Goal: Task Accomplishment & Management: Manage account settings

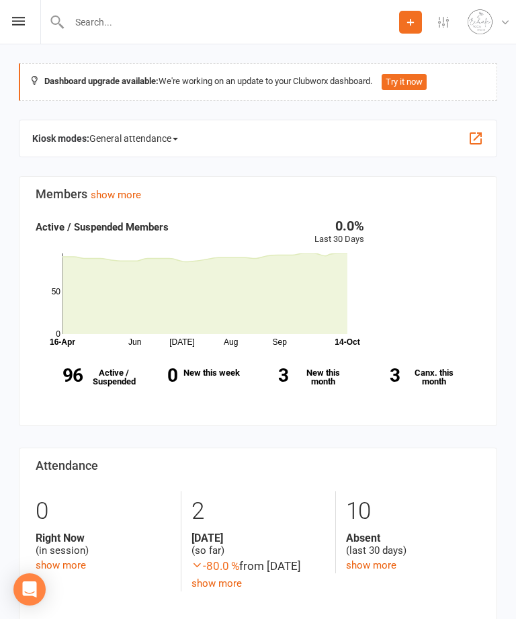
click at [22, 23] on icon at bounding box center [18, 21] width 13 height 9
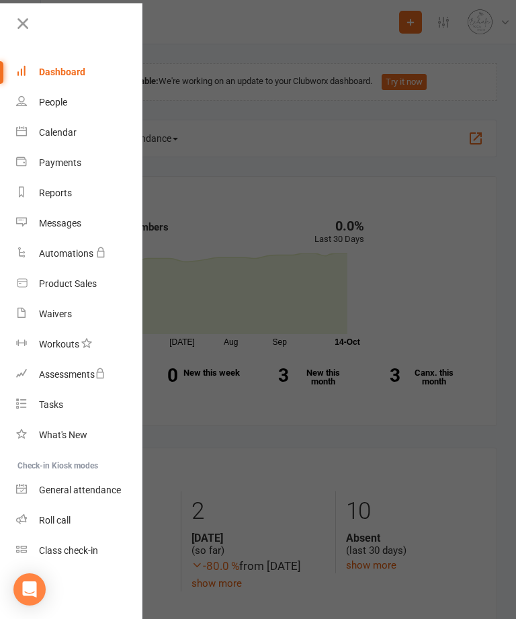
click at [84, 136] on link "Calendar" at bounding box center [79, 133] width 127 height 30
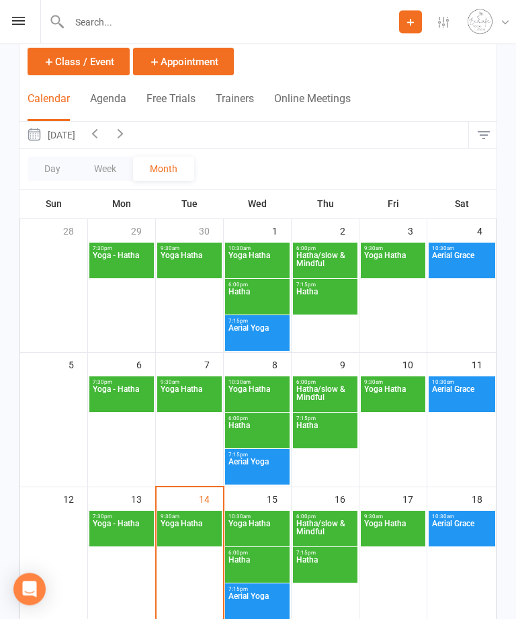
click at [194, 530] on span "Yoga Hatha" at bounding box center [189, 532] width 59 height 24
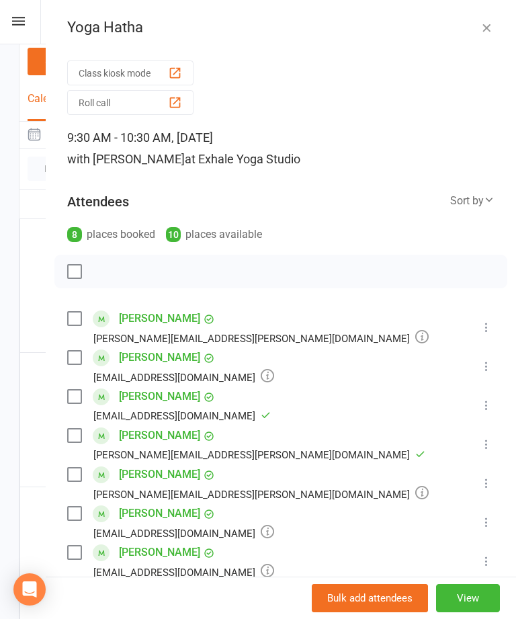
click at [487, 490] on icon at bounding box center [486, 482] width 13 height 13
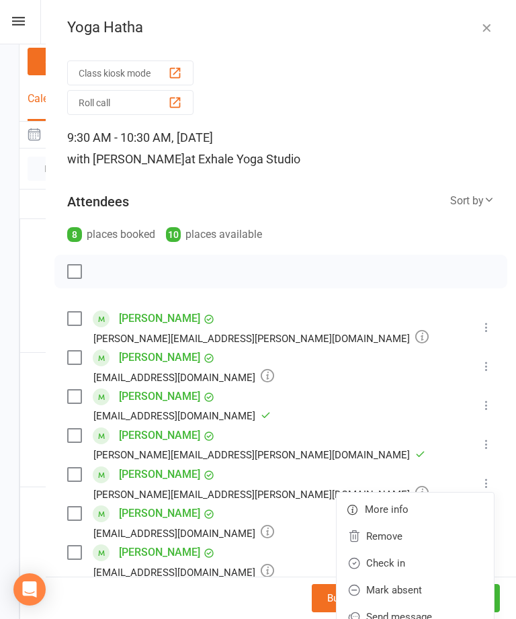
click at [412, 543] on link "Remove" at bounding box center [414, 536] width 157 height 27
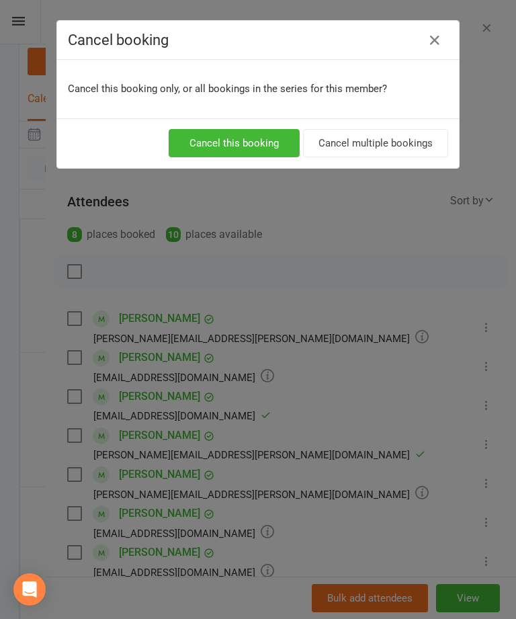
click at [242, 154] on button "Cancel this booking" at bounding box center [234, 143] width 131 height 28
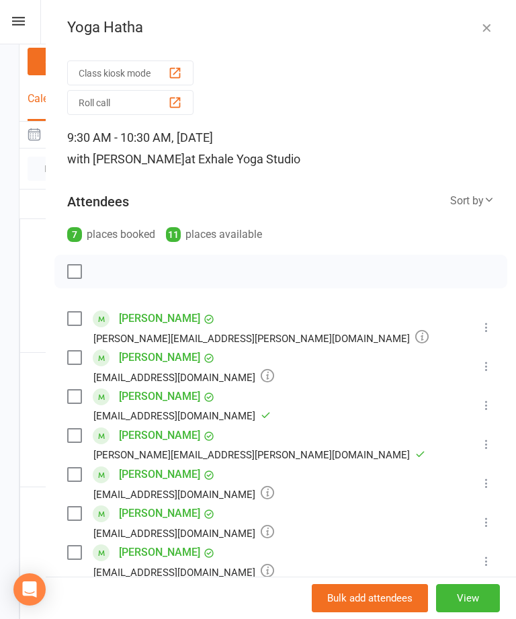
click at [484, 33] on icon "button" at bounding box center [486, 27] width 13 height 13
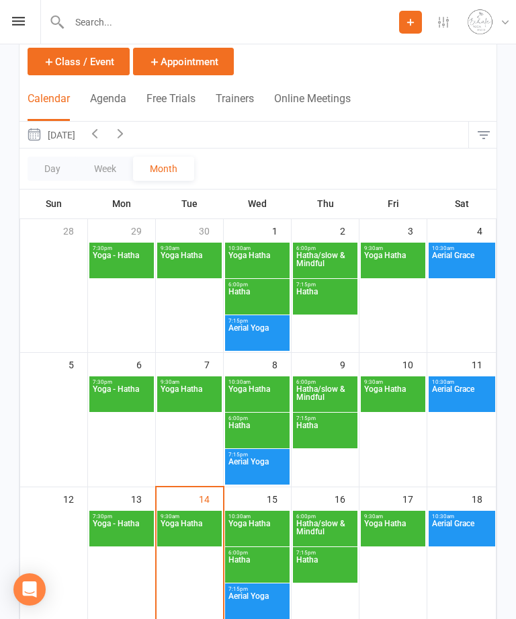
click at [265, 528] on span "Yoga Hatha" at bounding box center [257, 531] width 59 height 24
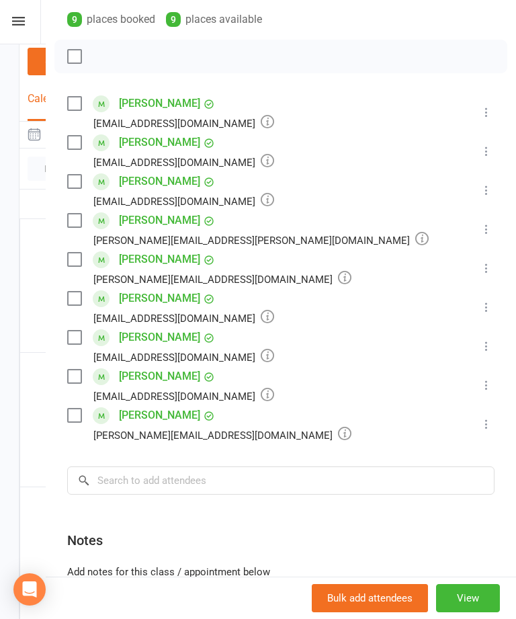
scroll to position [215, 0]
click at [163, 486] on input "search" at bounding box center [280, 480] width 427 height 28
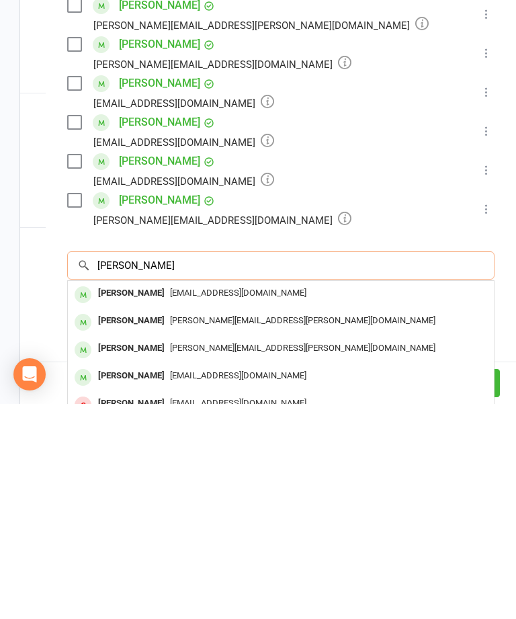
type input "Caroline"
click at [188, 526] on div "Caroline.swiers@btinternet.com" at bounding box center [280, 535] width 415 height 19
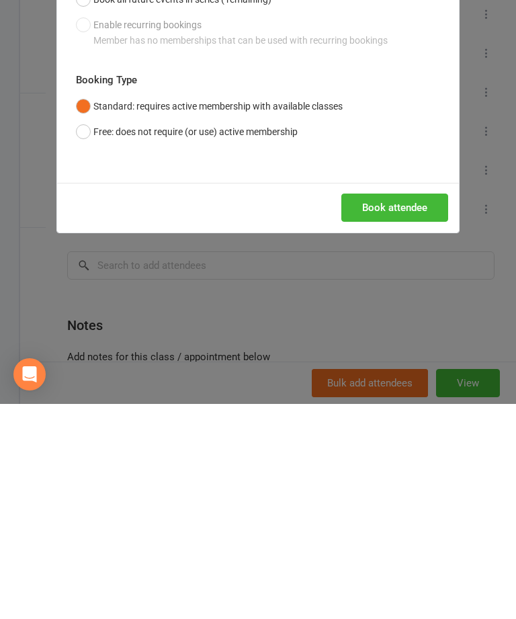
scroll to position [338, 0]
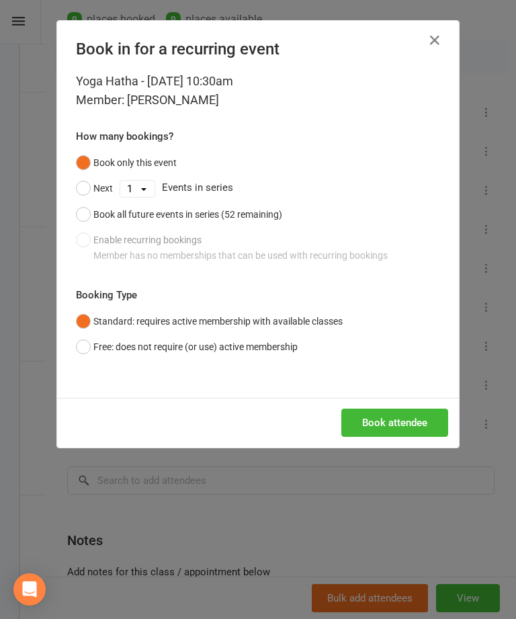
click at [416, 422] on button "Book attendee" at bounding box center [394, 422] width 107 height 28
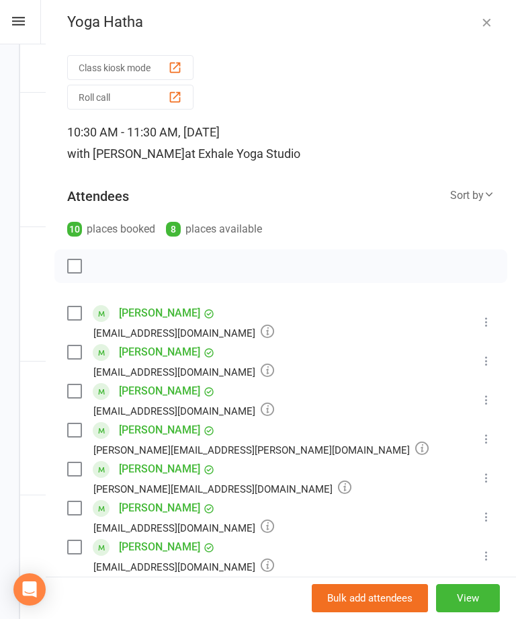
scroll to position [6, 0]
click at [485, 21] on icon "button" at bounding box center [486, 21] width 13 height 13
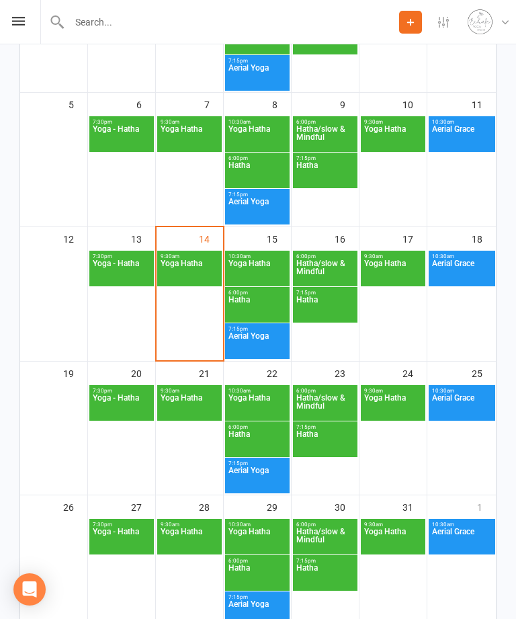
click at [400, 277] on span "Yoga Hatha" at bounding box center [392, 271] width 59 height 24
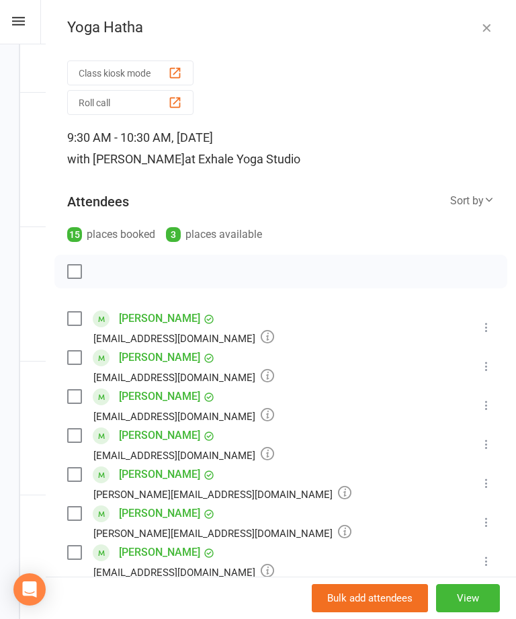
click at [490, 369] on icon at bounding box center [486, 365] width 13 height 13
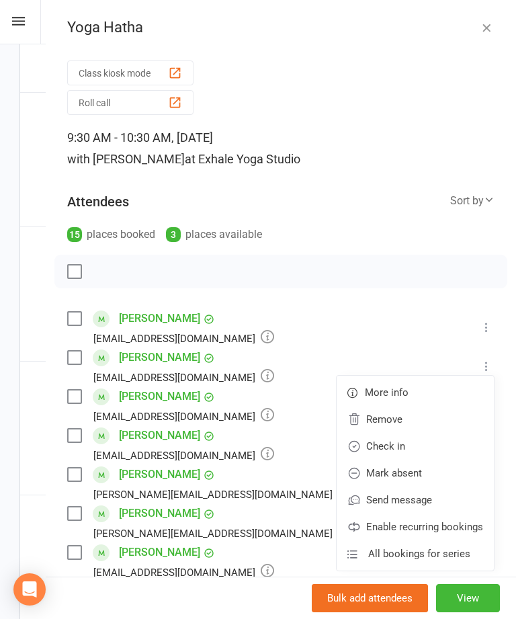
click at [417, 422] on link "Remove" at bounding box center [414, 419] width 157 height 27
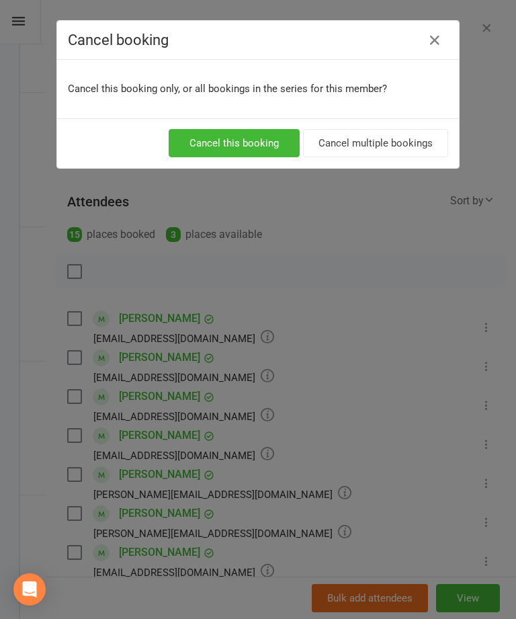
click at [399, 140] on button "Cancel multiple bookings" at bounding box center [375, 143] width 145 height 28
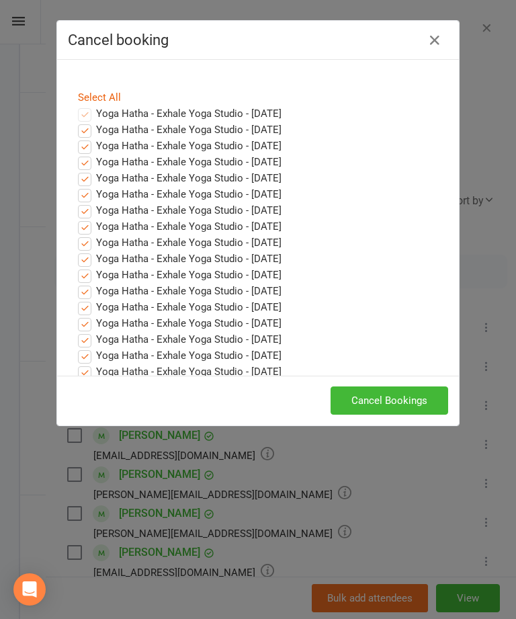
click at [384, 404] on button "Cancel Bookings" at bounding box center [389, 400] width 118 height 28
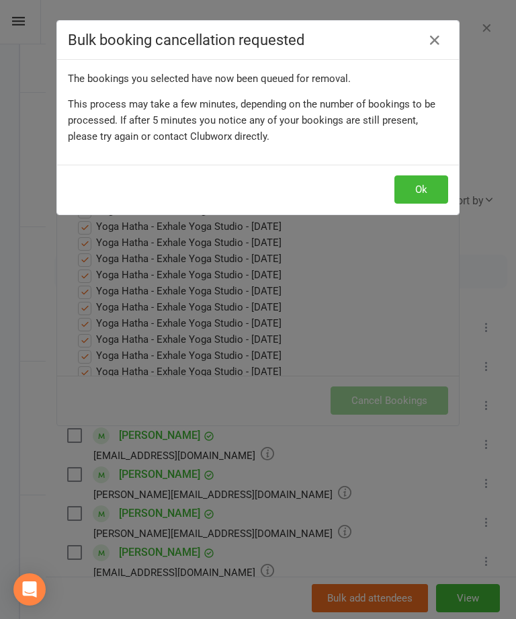
click at [424, 185] on button "Ok" at bounding box center [421, 189] width 54 height 28
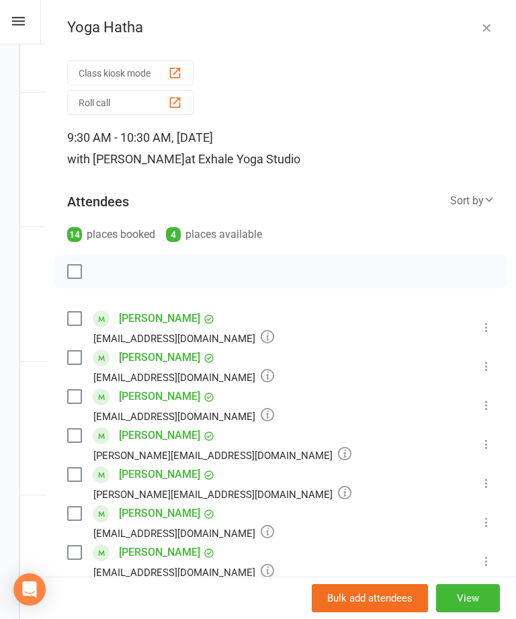
click at [484, 28] on icon "button" at bounding box center [486, 27] width 13 height 13
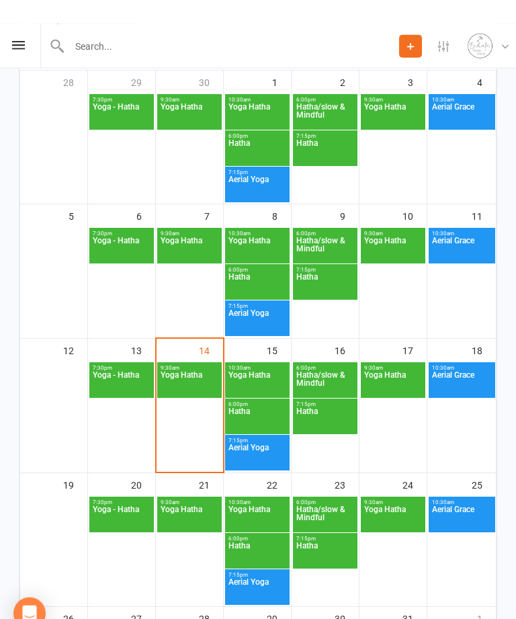
scroll to position [0, 0]
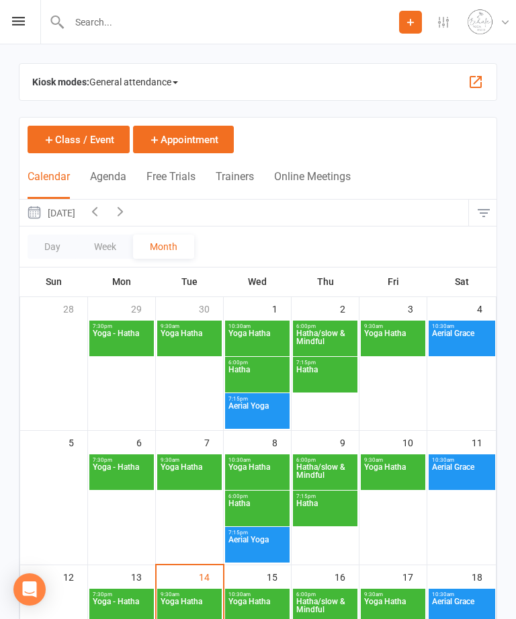
click at [125, 30] on input "text" at bounding box center [232, 22] width 334 height 19
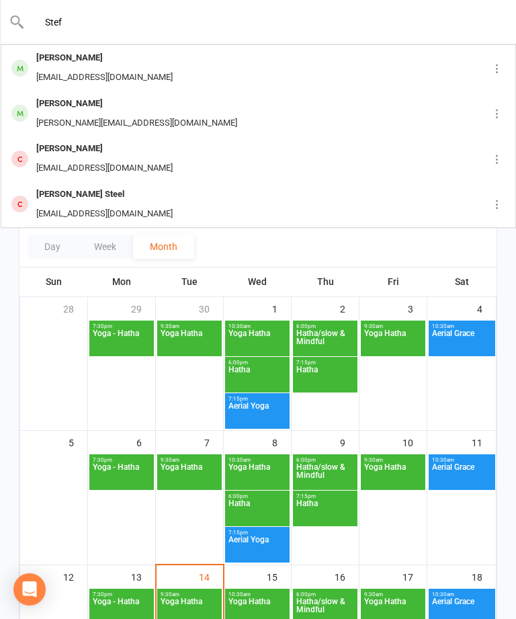
type input "Stef"
click at [75, 62] on div "Steffi Boothroyd" at bounding box center [104, 57] width 144 height 19
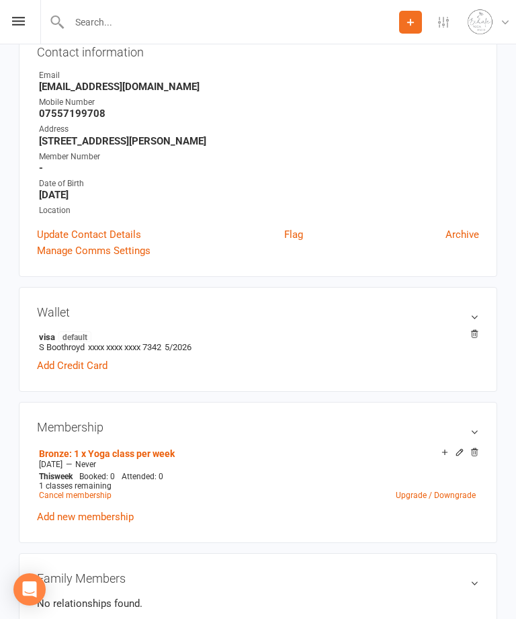
scroll to position [157, 0]
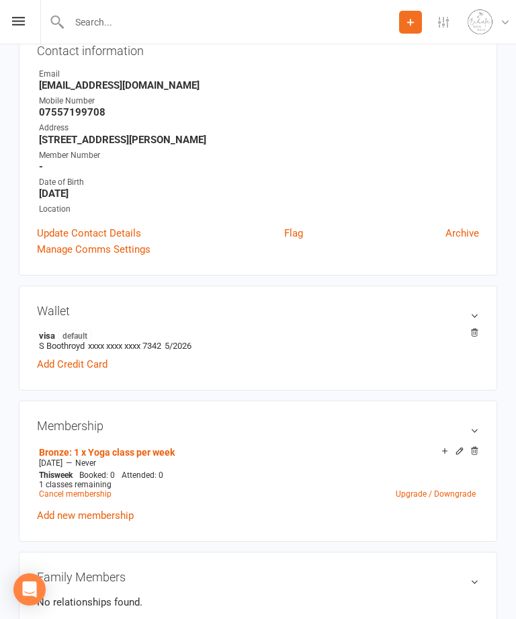
click at [73, 498] on link "Cancel membership" at bounding box center [75, 493] width 73 height 9
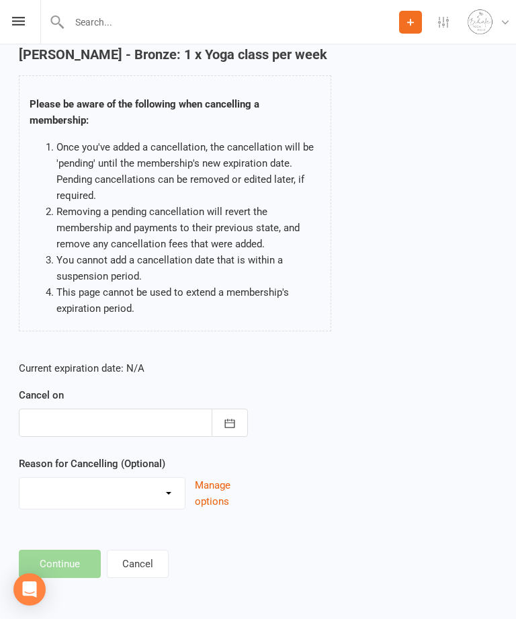
scroll to position [43, 0]
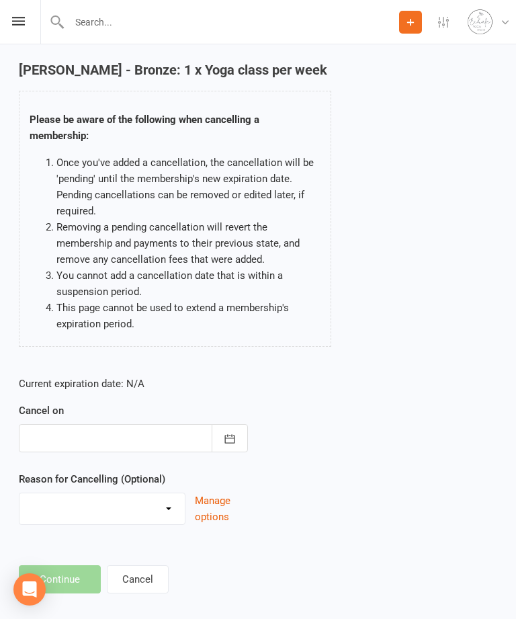
click at [79, 452] on div at bounding box center [133, 438] width 229 height 28
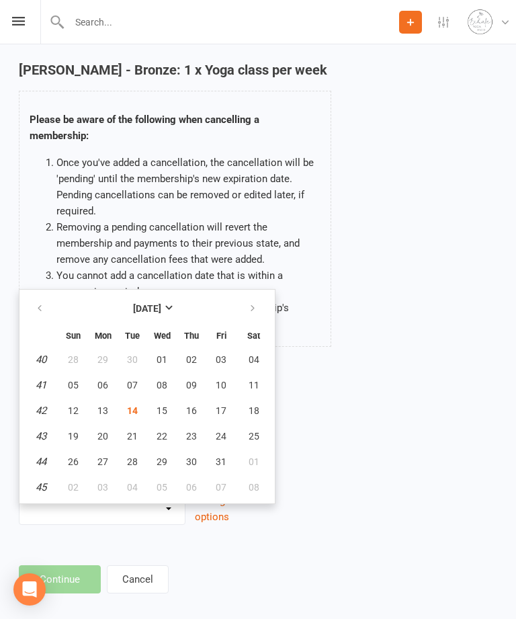
click at [328, 390] on div "Current expiration date: N/A Cancel on October 2025 Sun Mon Tue Wed Thu Fri Sat…" at bounding box center [258, 454] width 498 height 178
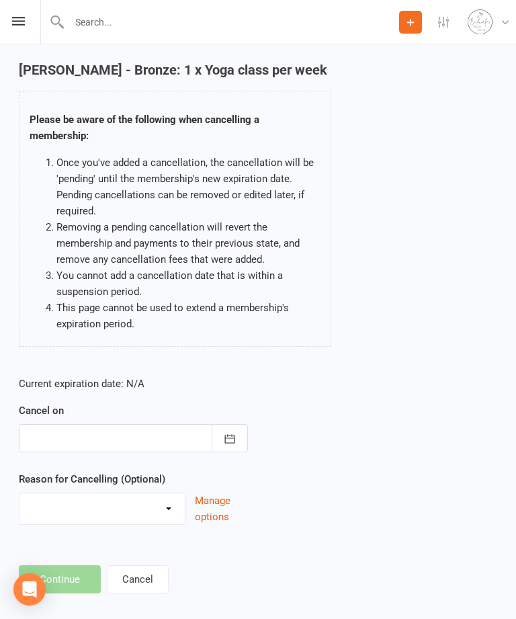
click at [235, 450] on button "button" at bounding box center [230, 438] width 36 height 28
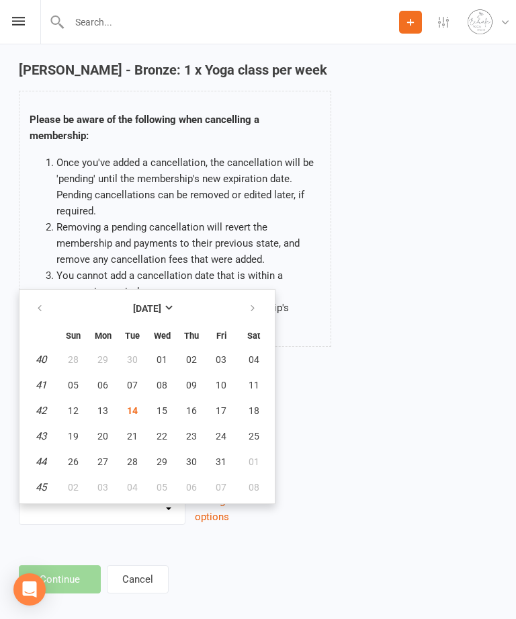
click at [192, 460] on span "30" at bounding box center [191, 461] width 11 height 11
type input "30 Oct 2025"
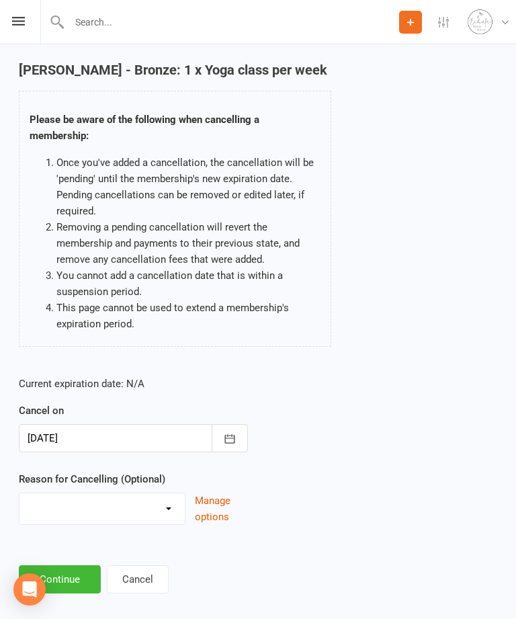
scroll to position [65, 0]
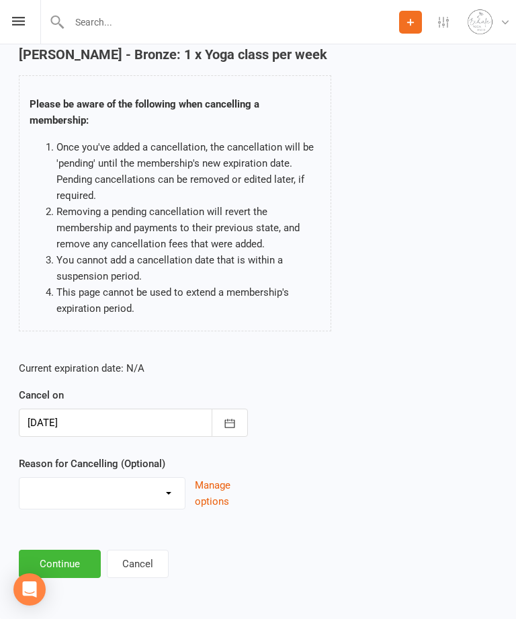
click at [67, 561] on button "Continue" at bounding box center [60, 563] width 82 height 28
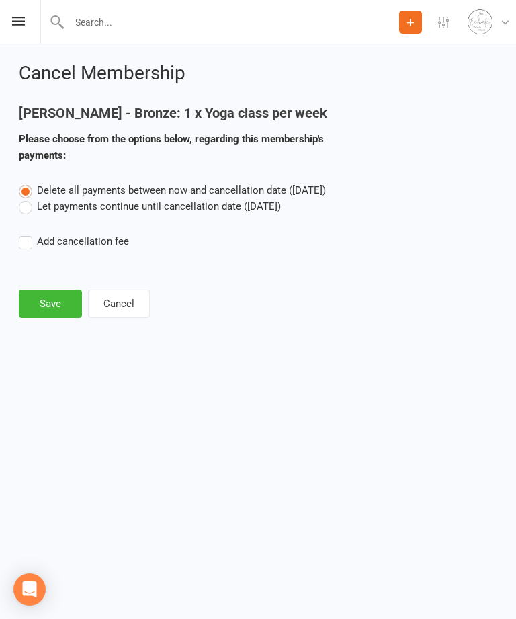
click at [23, 212] on label "Let payments continue until cancellation date (Oct 30, 2025)" at bounding box center [150, 206] width 262 height 16
click at [23, 198] on input "Let payments continue until cancellation date (Oct 30, 2025)" at bounding box center [23, 198] width 9 height 0
click at [50, 306] on button "Save" at bounding box center [50, 303] width 63 height 28
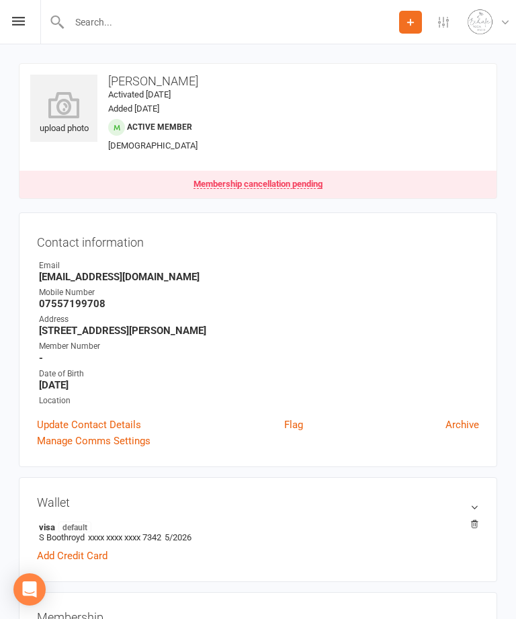
click at [5, 19] on div "Prospect Member Non-attending contact Class / event Appointment Task Membership…" at bounding box center [258, 22] width 516 height 44
click at [13, 28] on div "Prospect Member Non-attending contact Class / event Appointment Task Membership…" at bounding box center [258, 22] width 516 height 44
click at [13, 23] on icon at bounding box center [18, 21] width 13 height 9
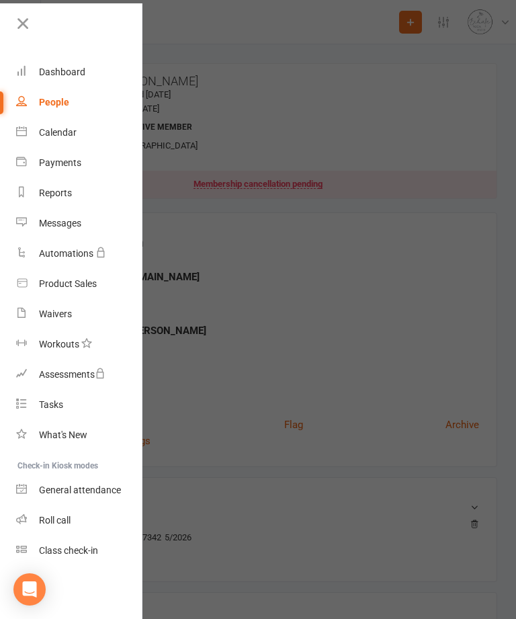
click at [24, 25] on icon at bounding box center [22, 23] width 19 height 19
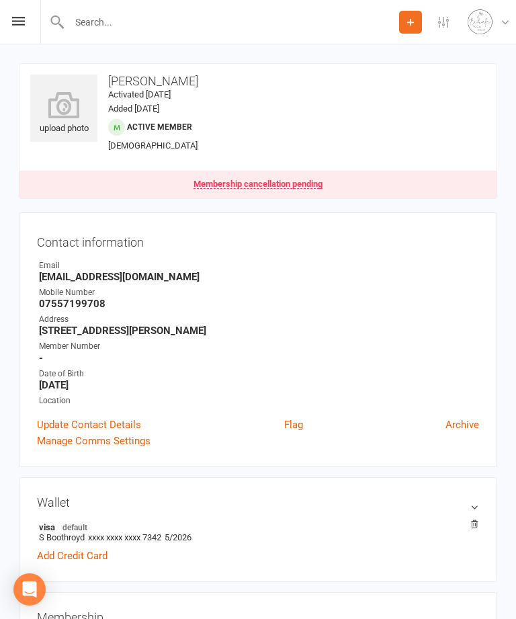
click at [77, 140] on div "upload photo" at bounding box center [63, 108] width 67 height 67
click at [19, 23] on icon at bounding box center [18, 21] width 13 height 9
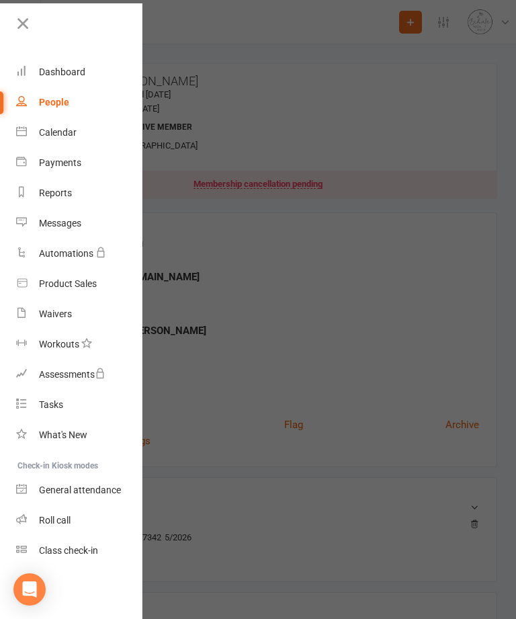
click at [56, 134] on div "Calendar" at bounding box center [58, 132] width 38 height 11
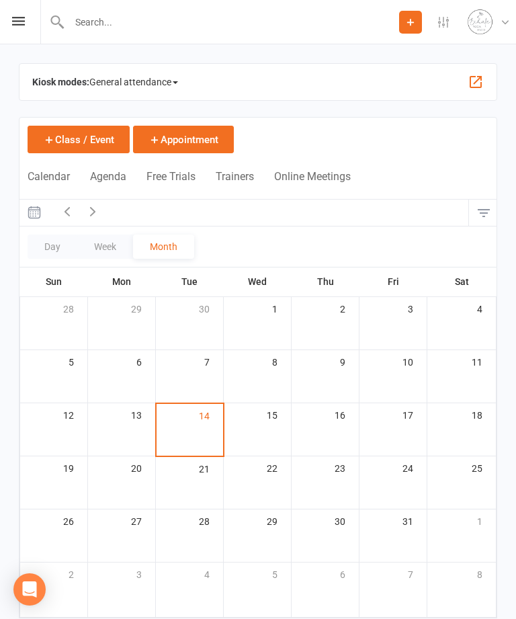
click at [60, 135] on button "Class / Event" at bounding box center [79, 140] width 102 height 28
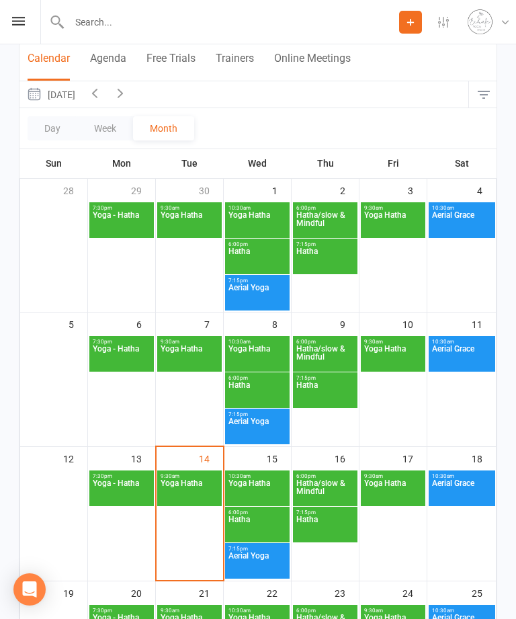
scroll to position [97, 0]
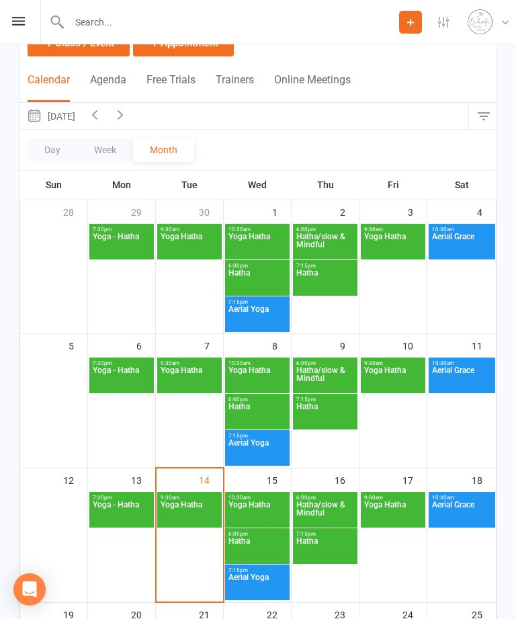
click at [128, 114] on icon "button" at bounding box center [120, 114] width 15 height 15
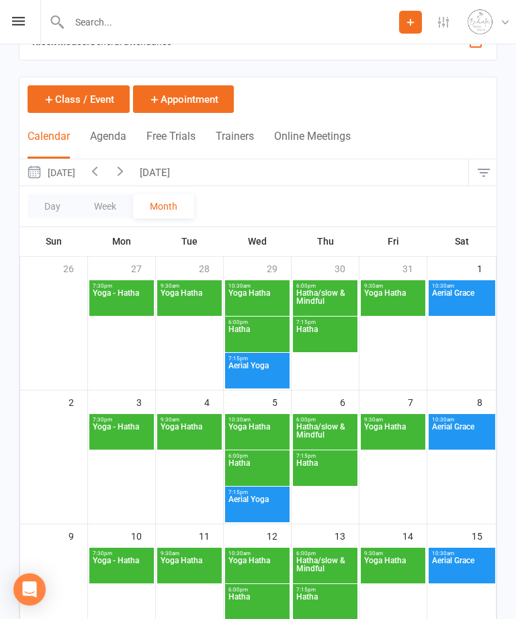
click at [457, 564] on span "Aerial Grace" at bounding box center [461, 568] width 61 height 24
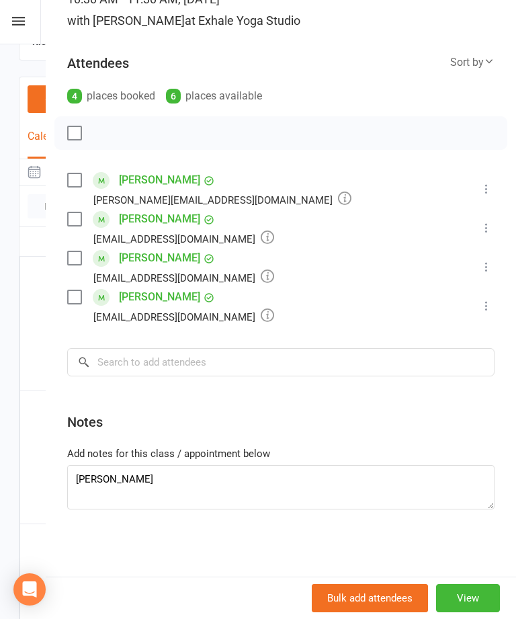
scroll to position [144, 0]
click at [87, 500] on textarea "[PERSON_NAME]" at bounding box center [280, 487] width 427 height 44
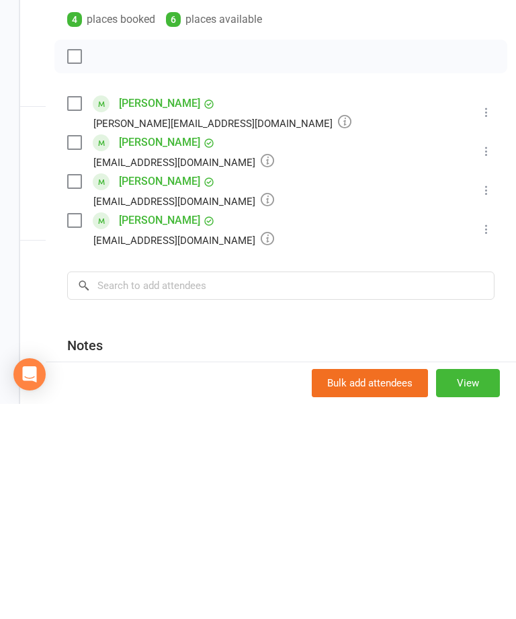
scroll to position [0, 0]
type textarea "[PERSON_NAME] [PERSON_NAME]"
click at [493, 437] on icon at bounding box center [486, 443] width 13 height 13
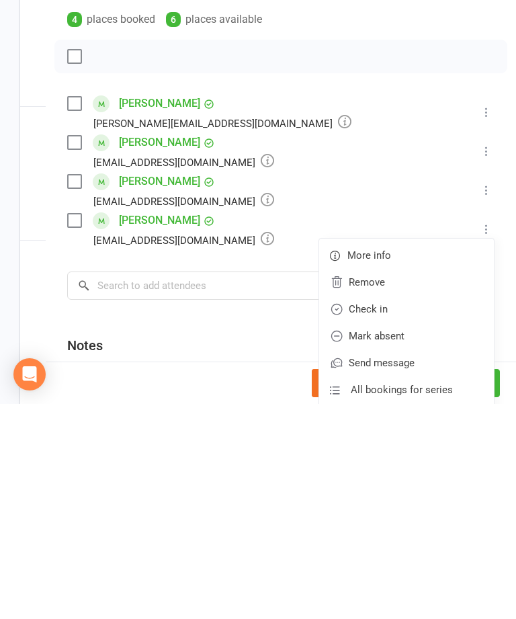
scroll to position [324, 0]
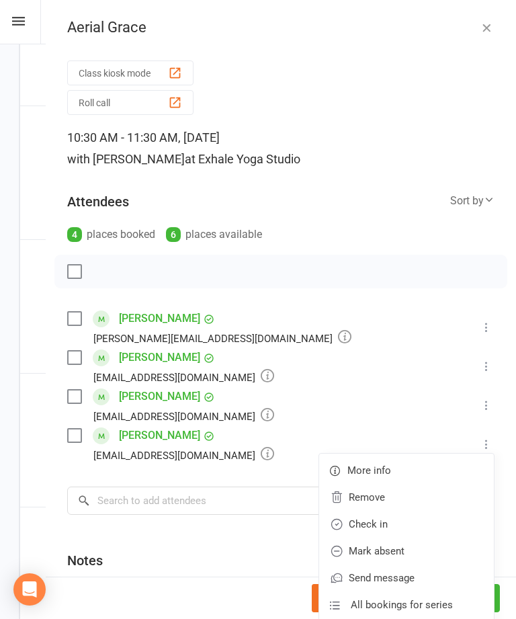
click at [384, 502] on link "Remove" at bounding box center [406, 497] width 175 height 27
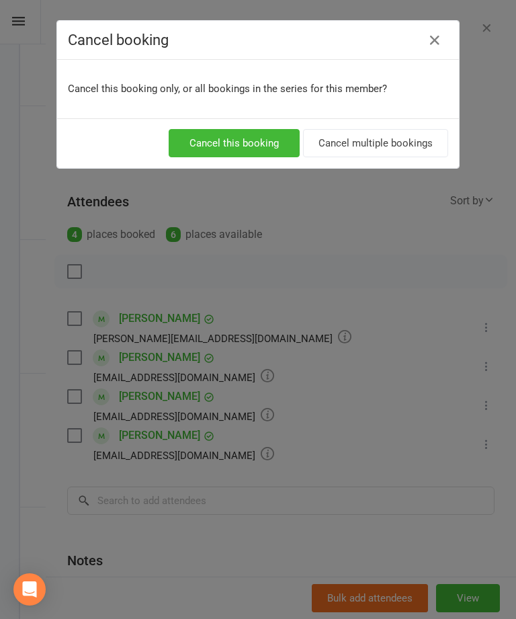
click at [263, 144] on button "Cancel this booking" at bounding box center [234, 143] width 131 height 28
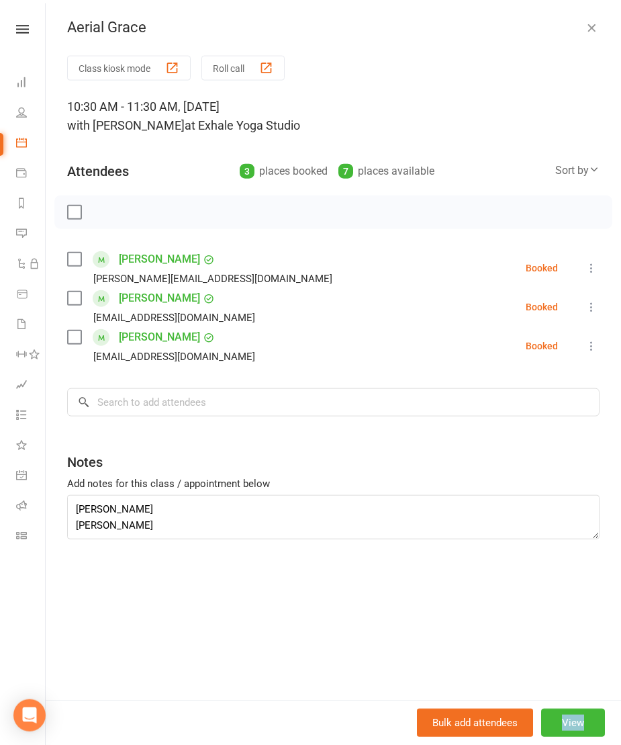
scroll to position [379, 0]
click at [24, 28] on icon at bounding box center [22, 29] width 13 height 9
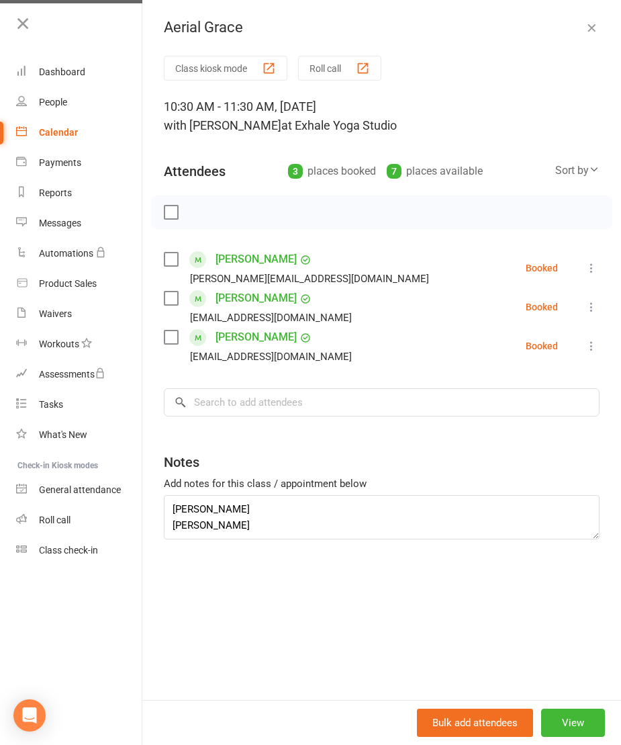
click at [60, 146] on link "Calendar" at bounding box center [79, 133] width 127 height 30
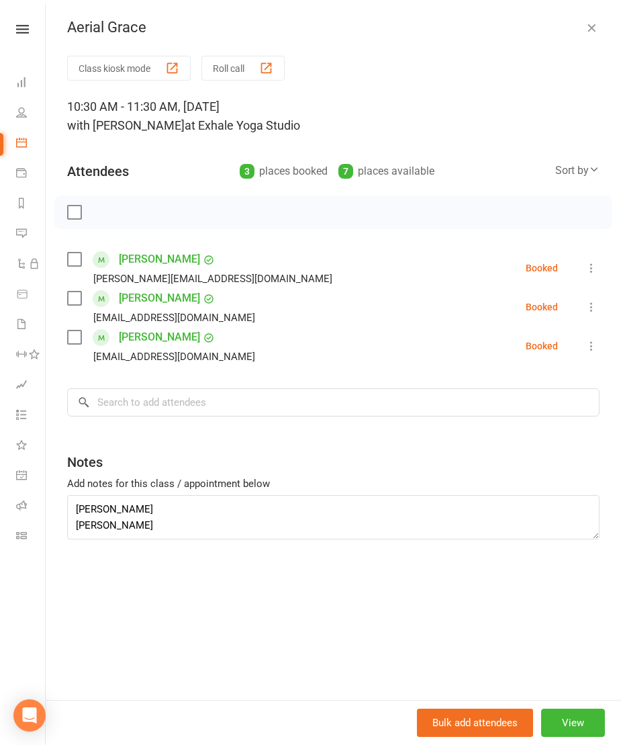
scroll to position [76, 0]
click at [515, 26] on icon "button" at bounding box center [591, 27] width 13 height 13
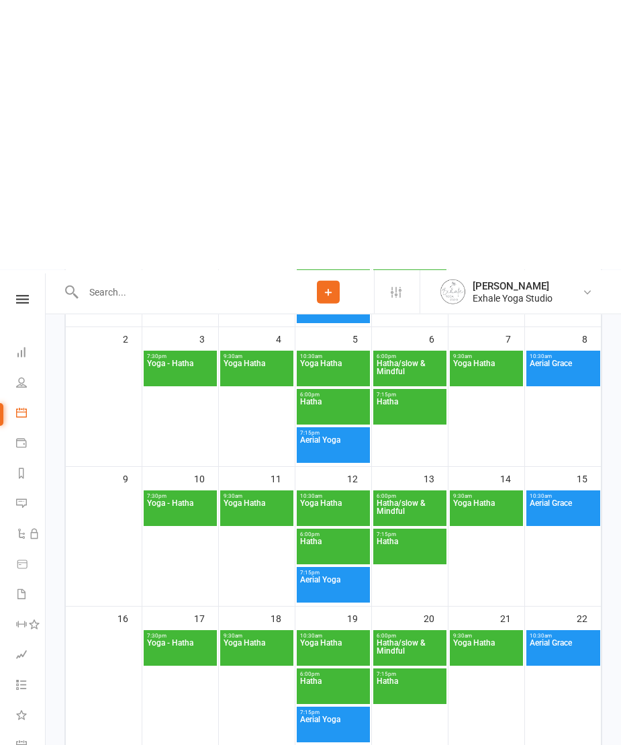
scroll to position [0, 0]
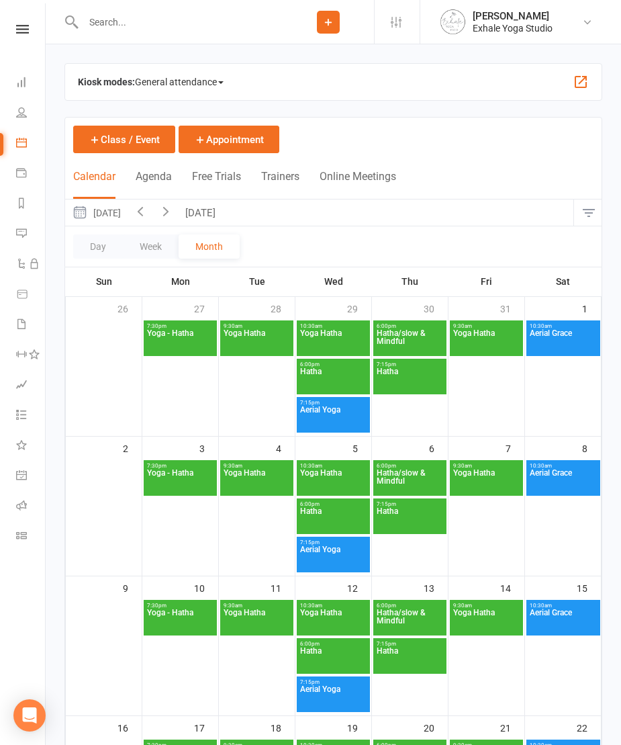
click at [148, 212] on icon "button" at bounding box center [140, 211] width 15 height 15
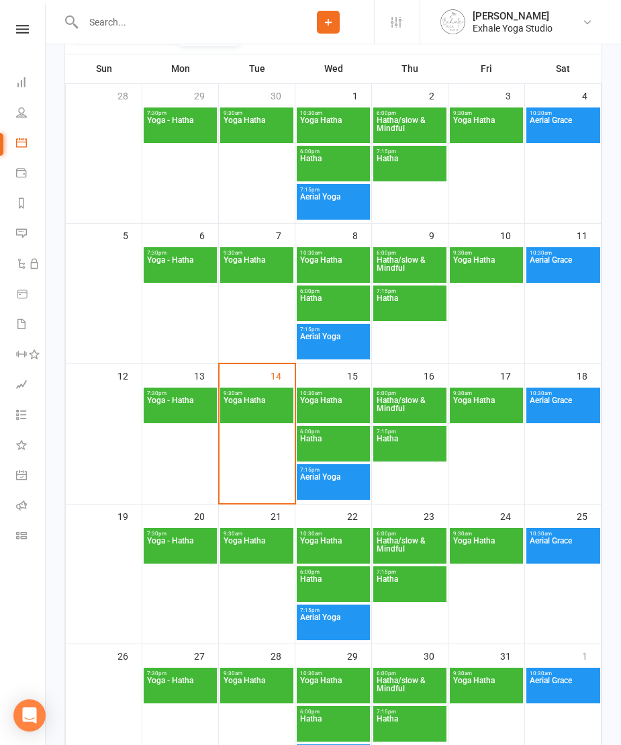
scroll to position [222, 0]
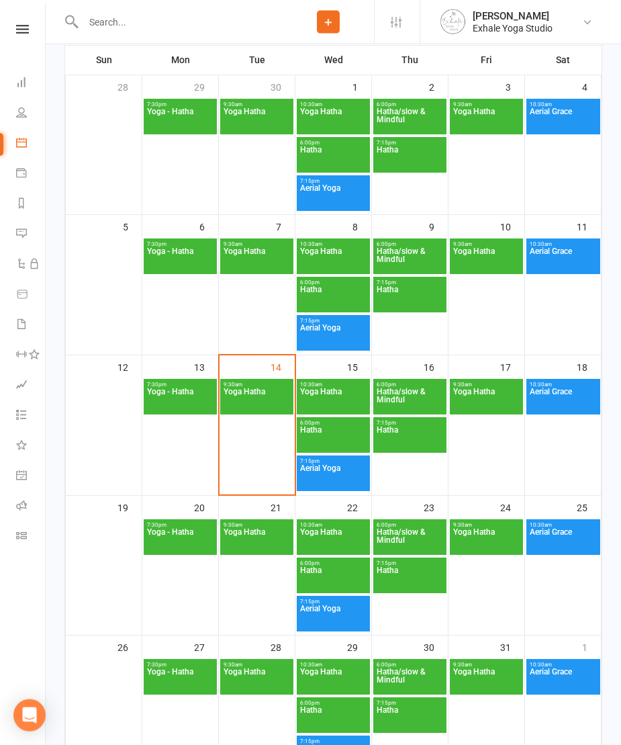
click at [480, 404] on span "Yoga Hatha" at bounding box center [487, 400] width 68 height 24
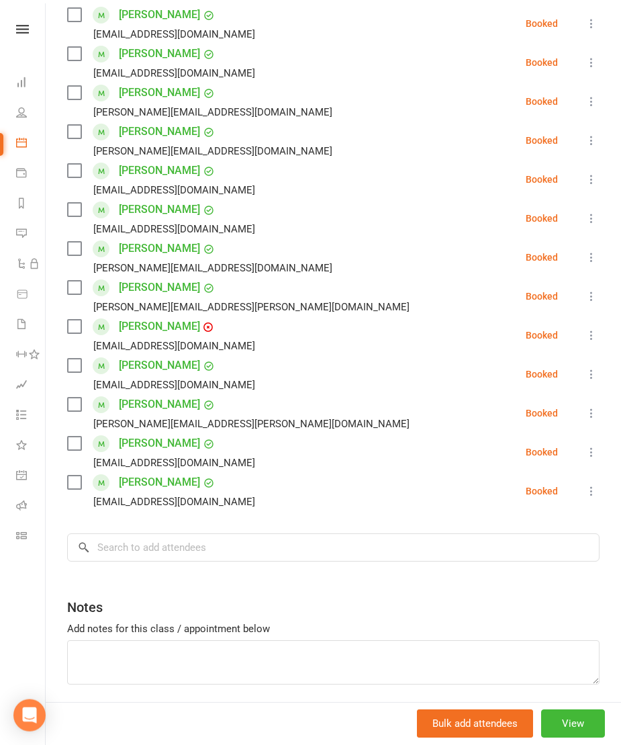
scroll to position [284, 0]
click at [400, 551] on input "search" at bounding box center [333, 547] width 533 height 28
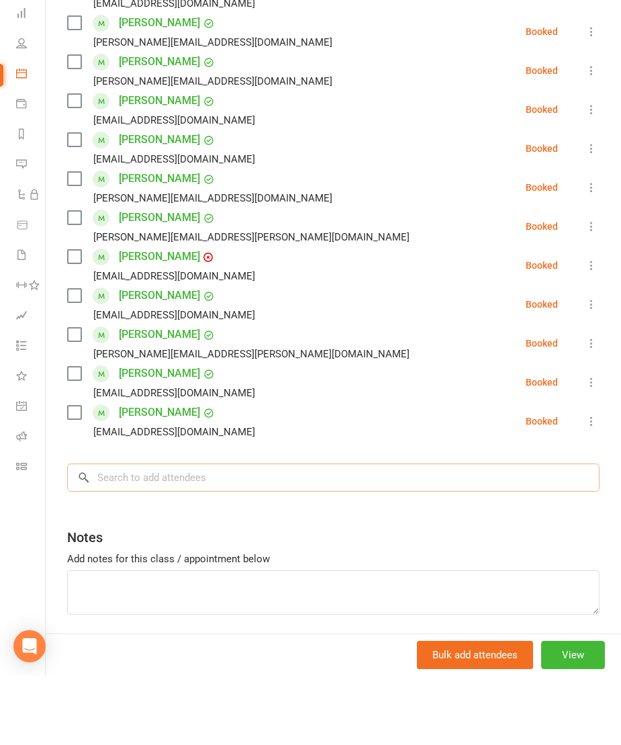
scroll to position [295, 0]
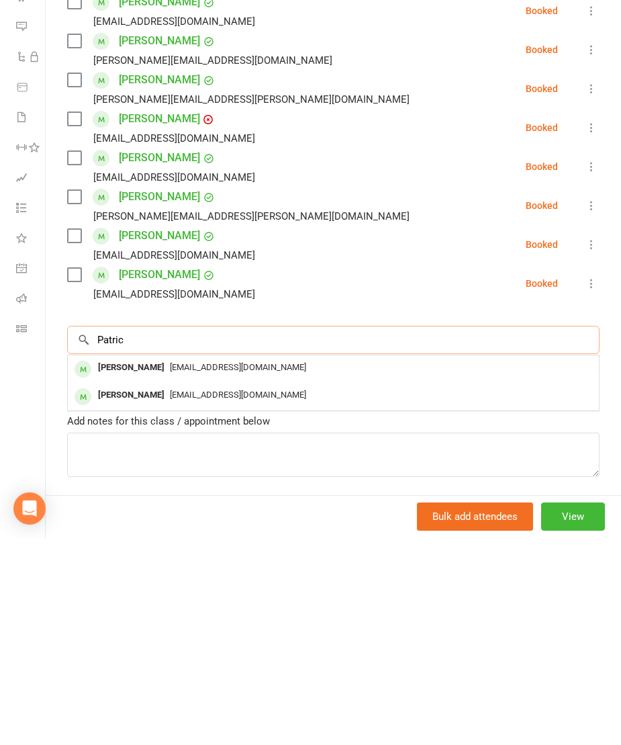
type input "Patric"
click at [166, 592] on div "[PERSON_NAME]" at bounding box center [131, 601] width 77 height 19
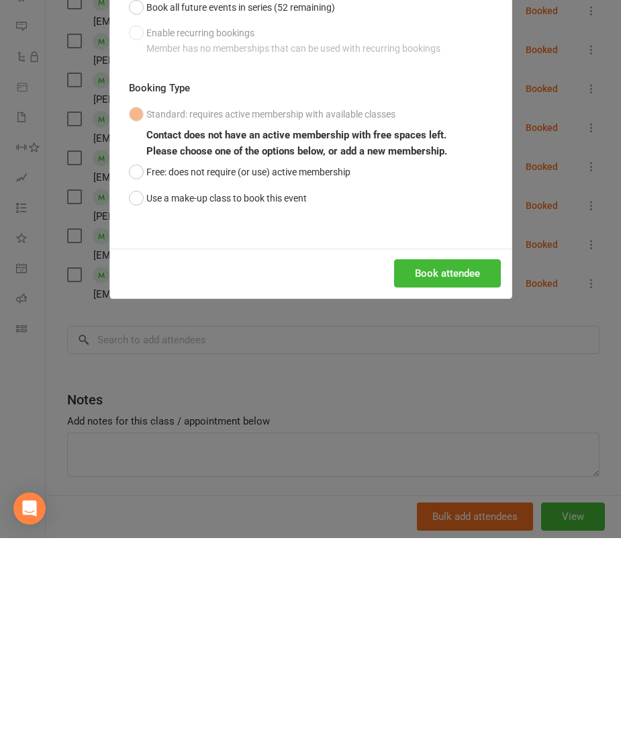
scroll to position [381, 0]
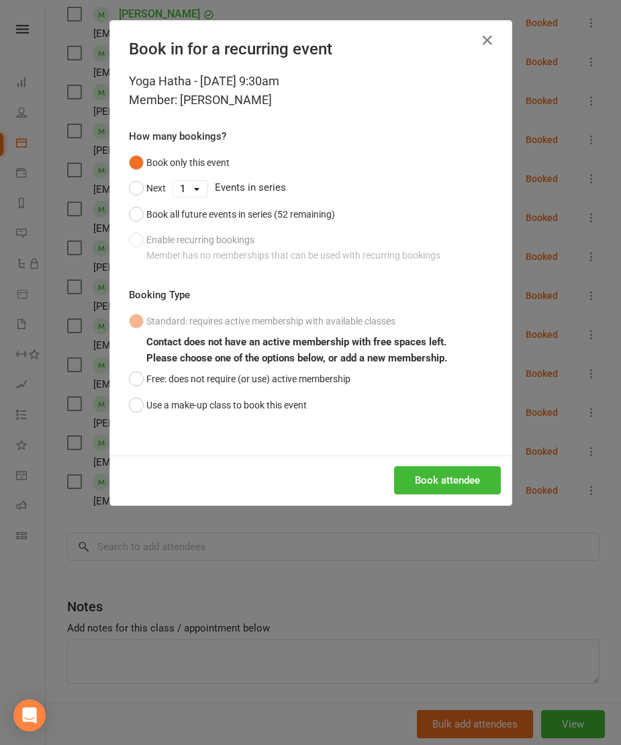
click at [443, 494] on button "Book attendee" at bounding box center [447, 480] width 107 height 28
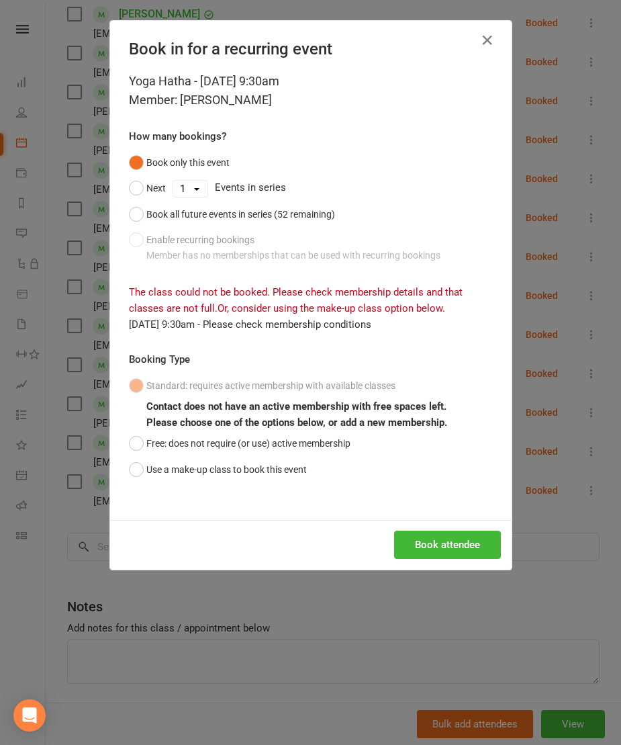
click at [130, 456] on button "Free: does not require (or use) active membership" at bounding box center [240, 444] width 222 height 26
click at [445, 559] on button "Book attendee" at bounding box center [447, 545] width 107 height 28
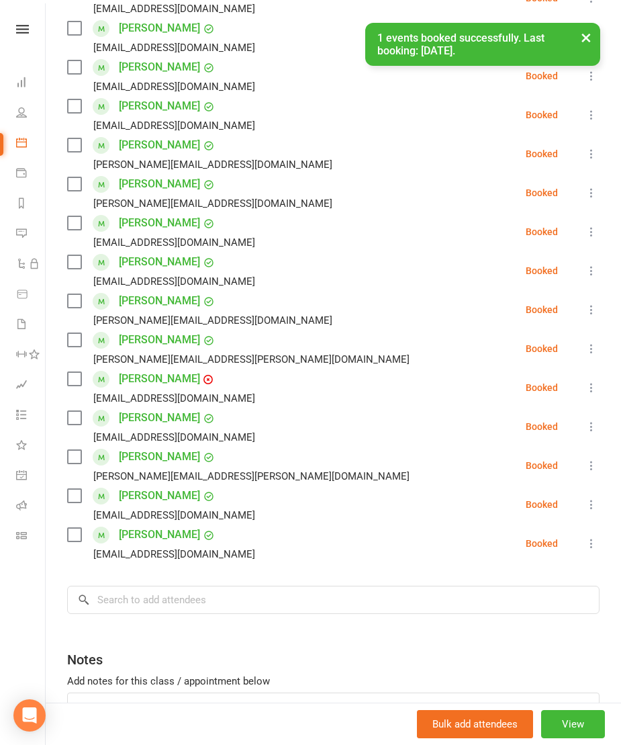
scroll to position [268, 0]
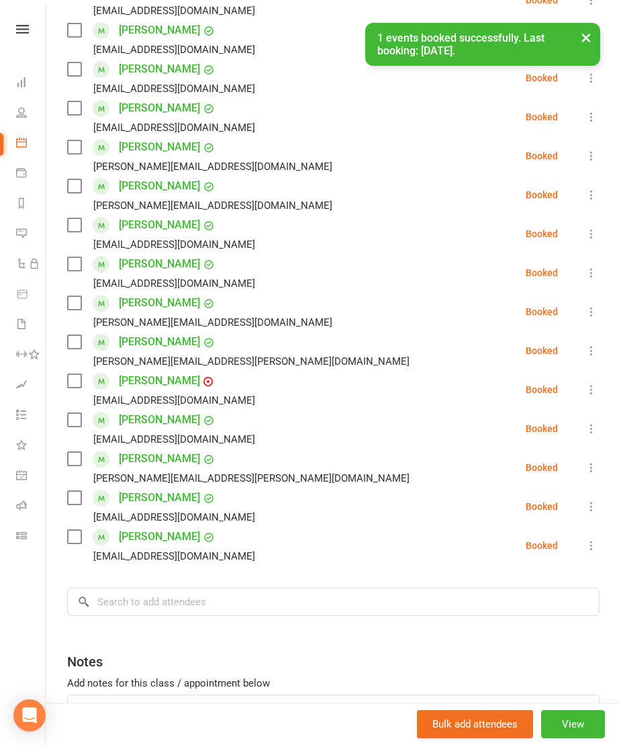
click at [203, 387] on icon at bounding box center [208, 381] width 11 height 11
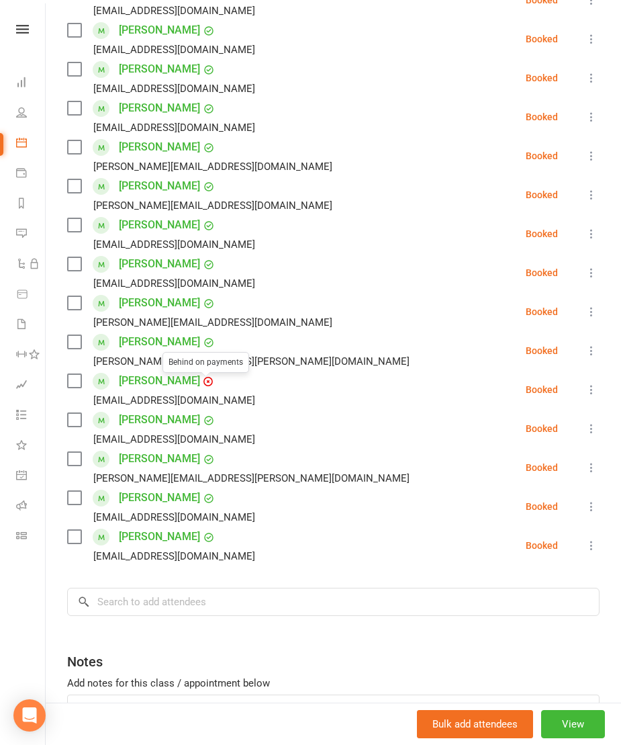
click at [148, 387] on link "[PERSON_NAME]" at bounding box center [159, 380] width 81 height 21
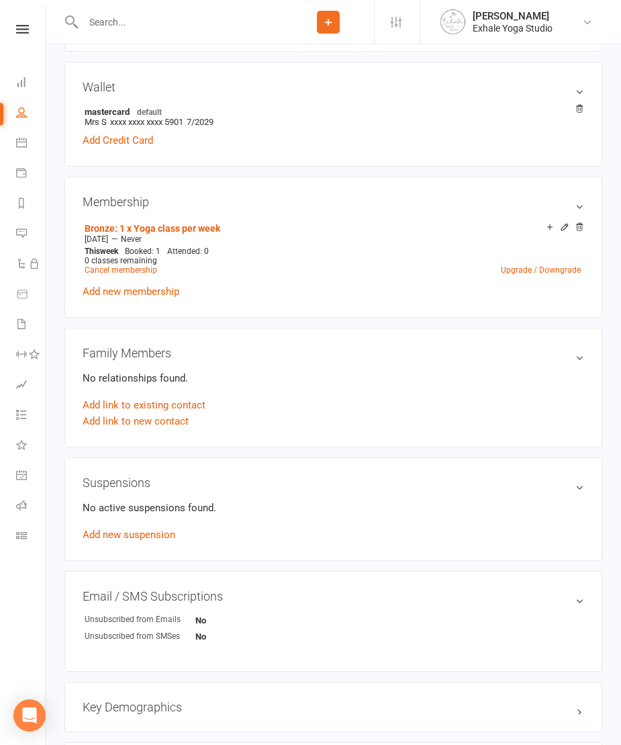
click at [162, 391] on relationship-list "No relationships found. Add link to existing contact Add link to new contact" at bounding box center [334, 399] width 502 height 59
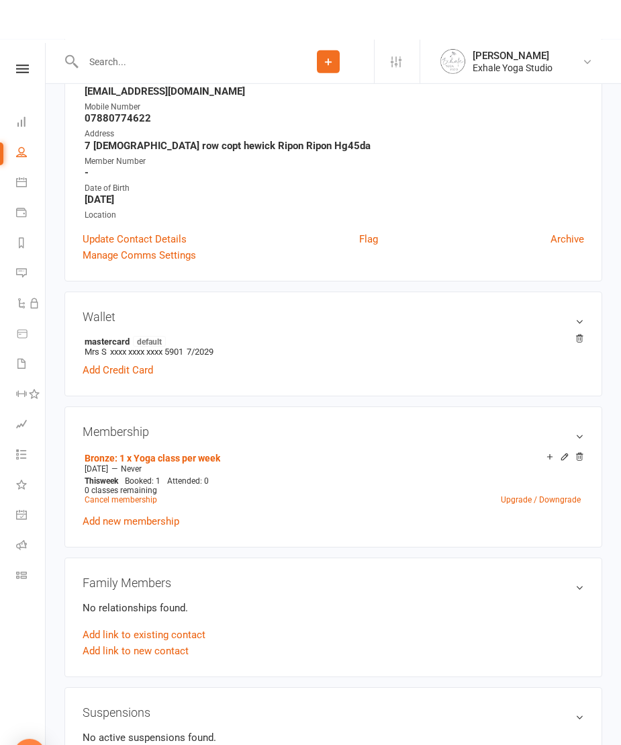
scroll to position [147, 0]
